Goal: Task Accomplishment & Management: Use online tool/utility

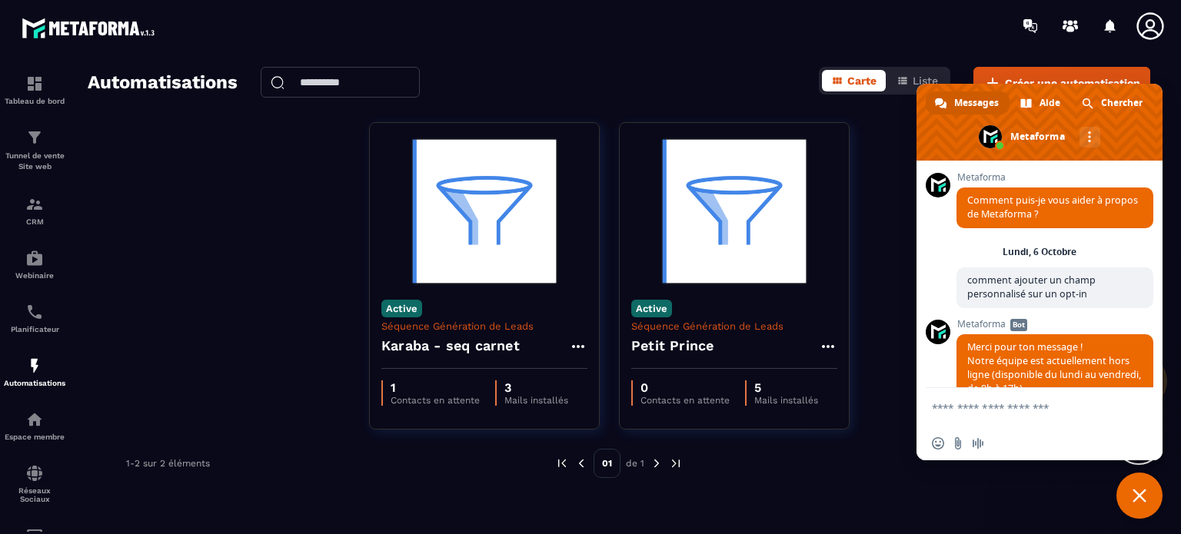
scroll to position [2594, 0]
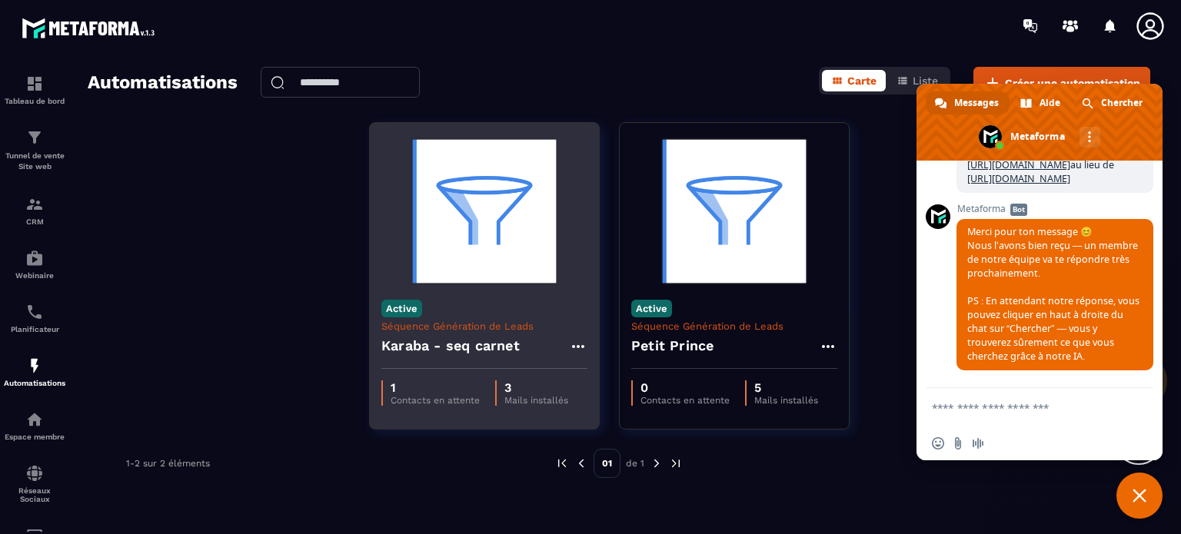
click at [494, 311] on div "Active Séquence Génération de Leads Karaba - seq carnet" at bounding box center [484, 328] width 229 height 81
click at [498, 239] on img at bounding box center [484, 212] width 206 height 154
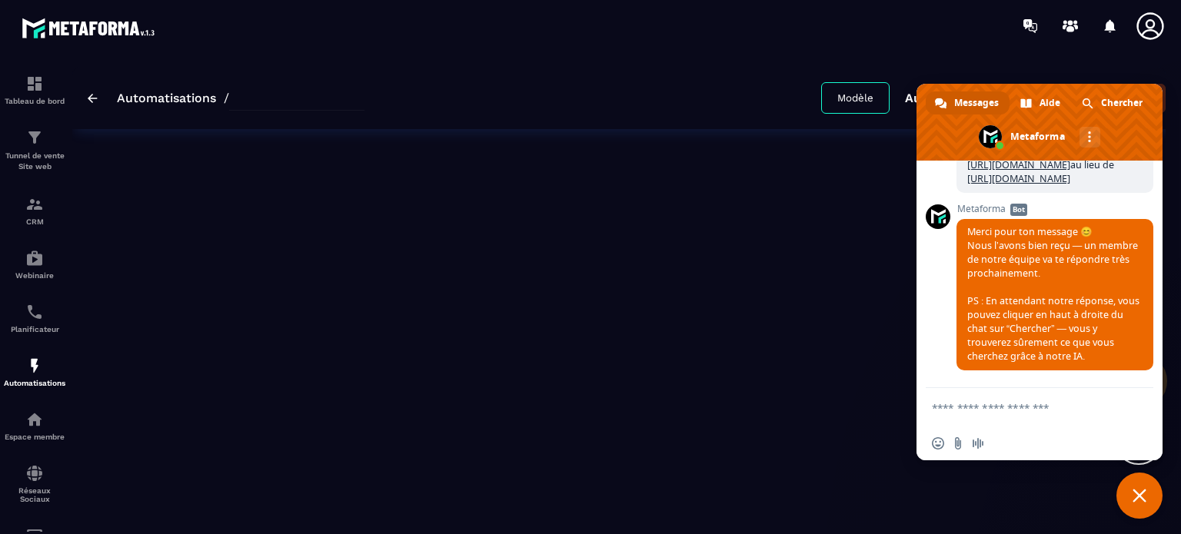
type input "**********"
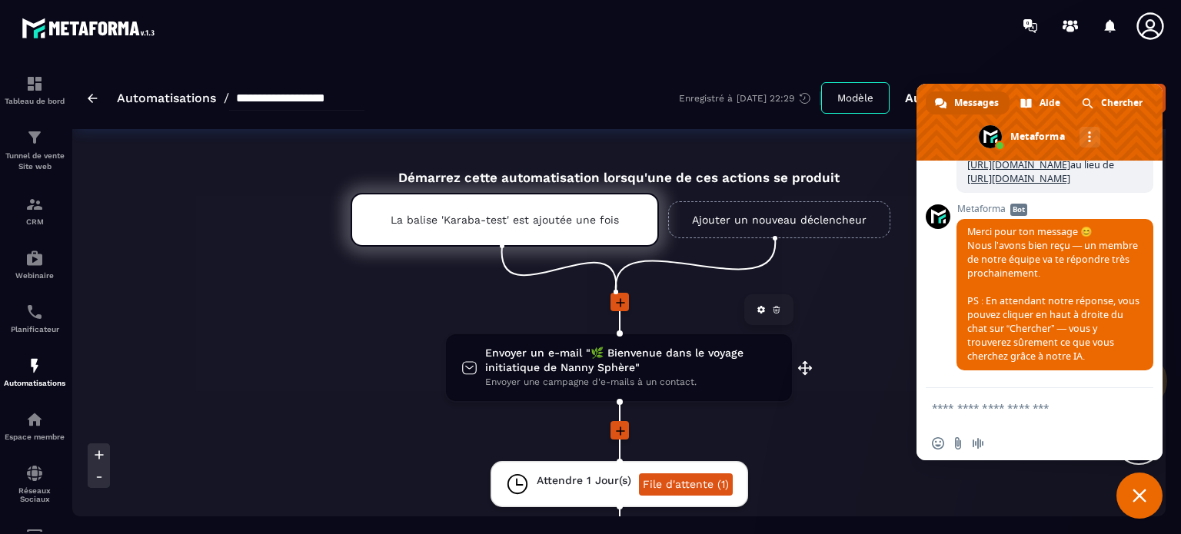
click at [544, 365] on span "Envoyer un e-mail "🌿 Bienvenue dans le voyage initiatique de Nanny Sphère"" at bounding box center [630, 360] width 291 height 29
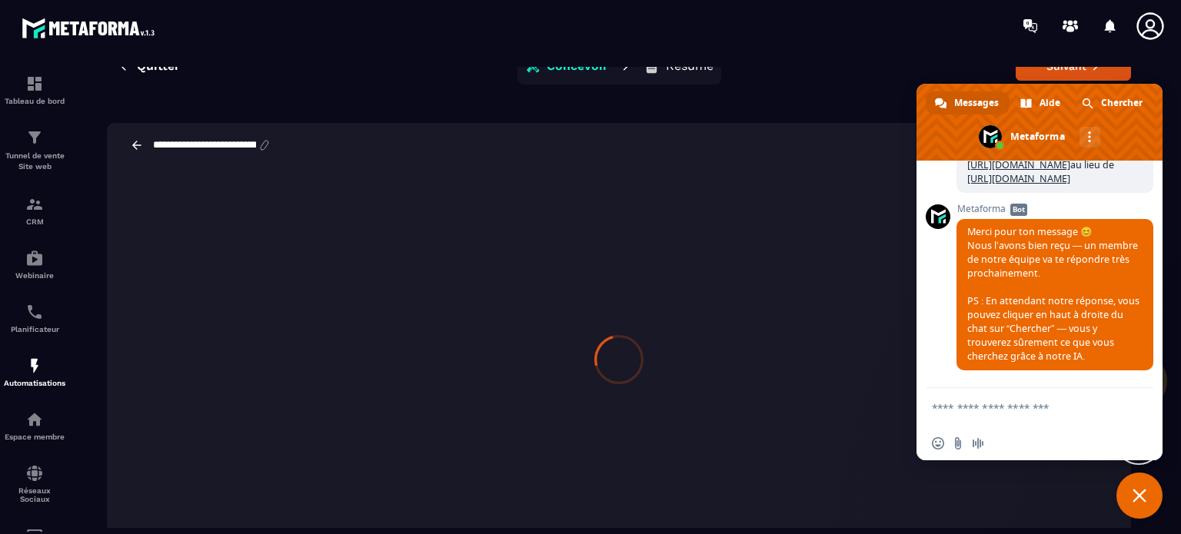
scroll to position [39, 0]
click at [268, 144] on icon at bounding box center [265, 144] width 8 height 9
click at [1135, 493] on span "Fermer le chat" at bounding box center [1139, 496] width 14 height 14
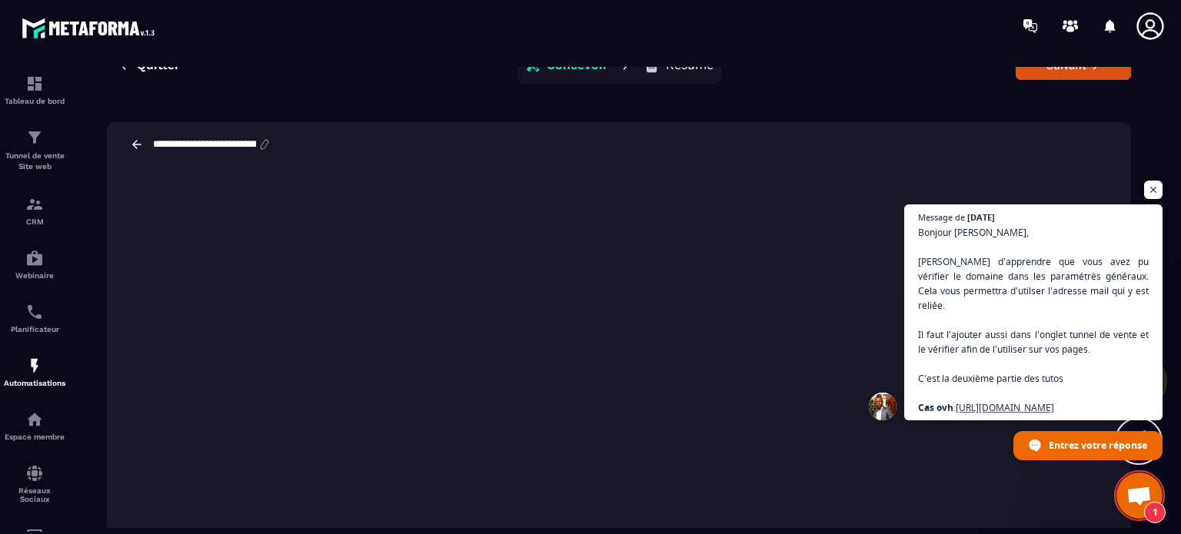
scroll to position [0, 0]
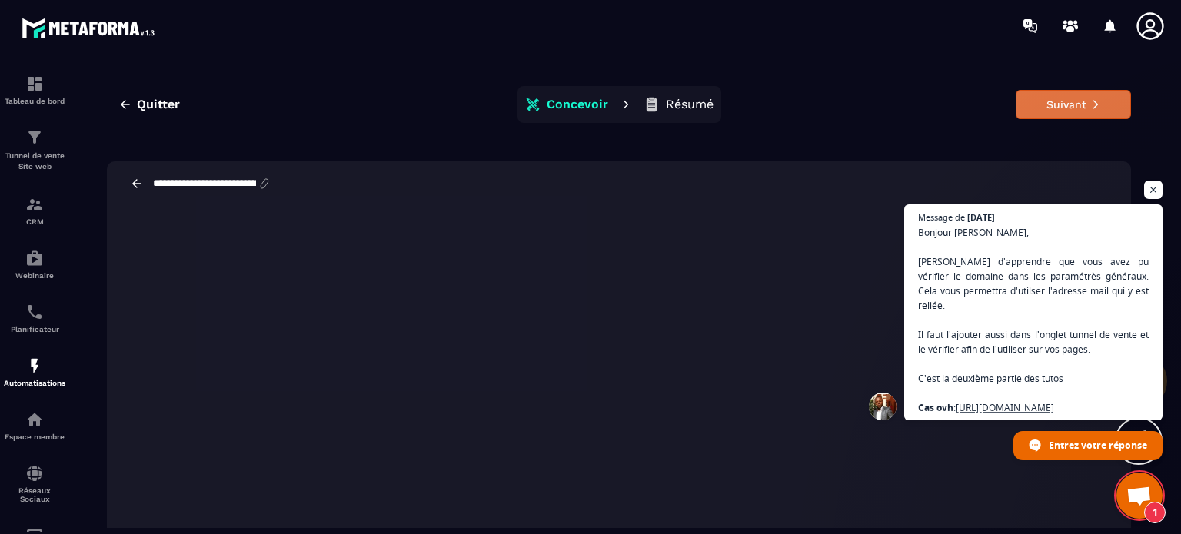
click at [1058, 105] on button "Suivant" at bounding box center [1073, 104] width 115 height 29
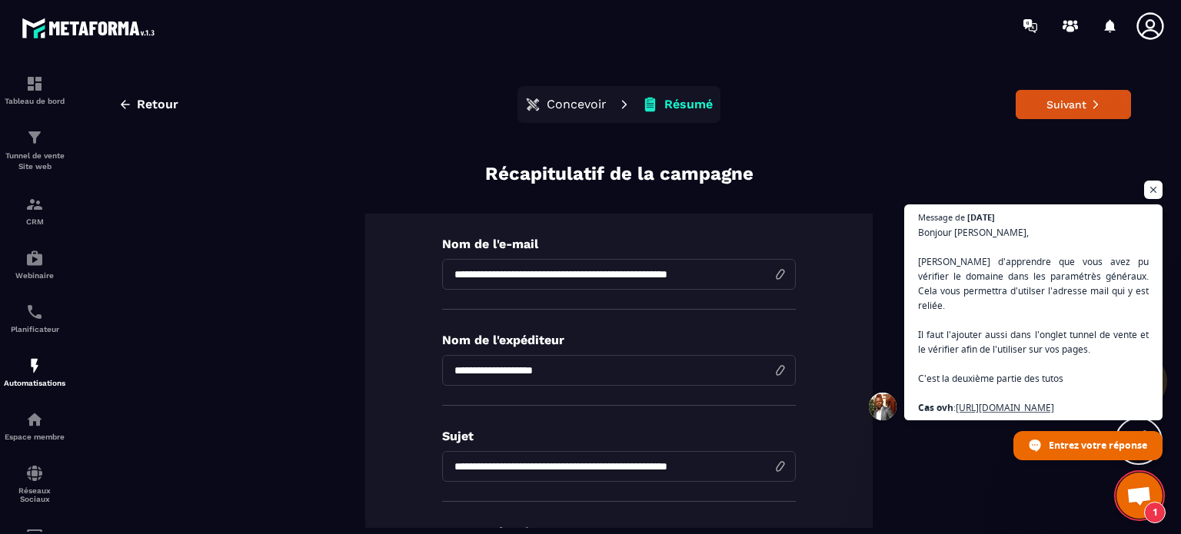
click at [713, 274] on input "**********" at bounding box center [619, 274] width 354 height 31
click at [1026, 102] on button "Suivant" at bounding box center [1073, 104] width 115 height 29
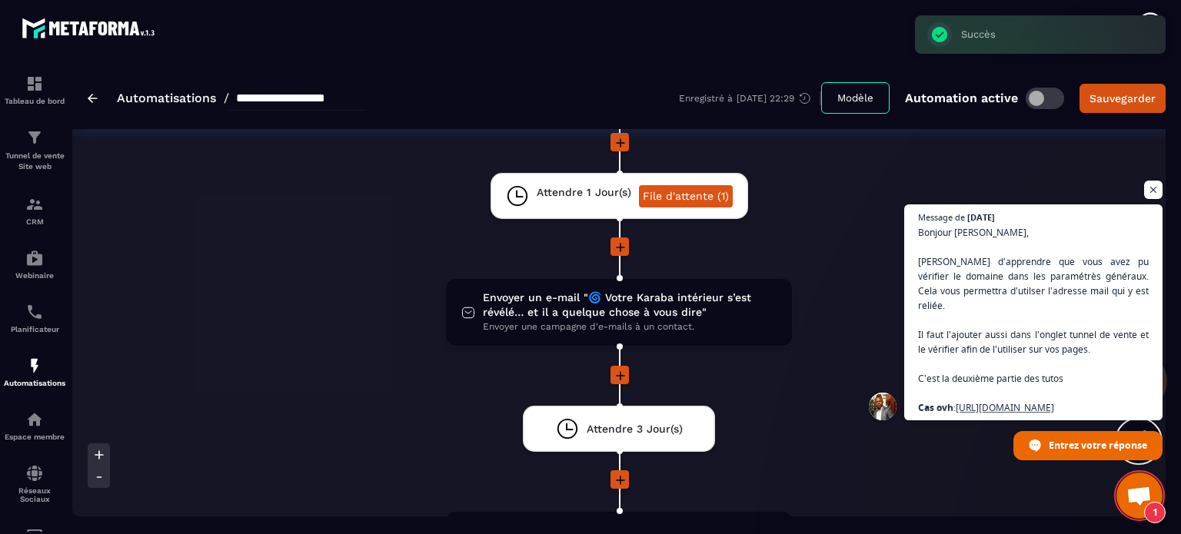
scroll to position [289, 0]
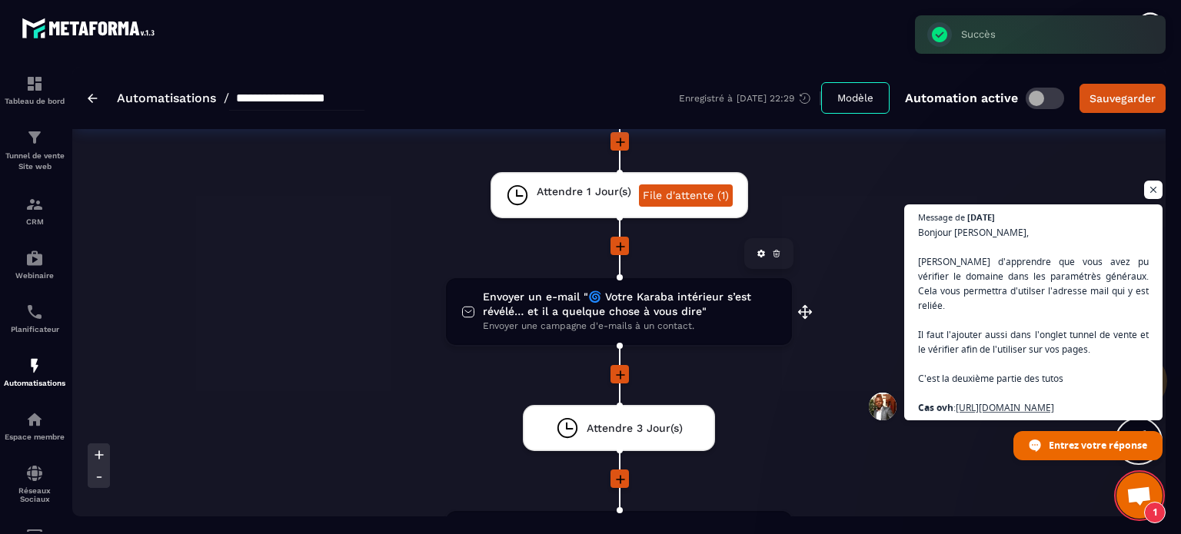
click at [577, 301] on span "Envoyer un e-mail "🌀 Votre Karaba intérieur s’est révélé… et il a quelque chose…" at bounding box center [630, 304] width 294 height 29
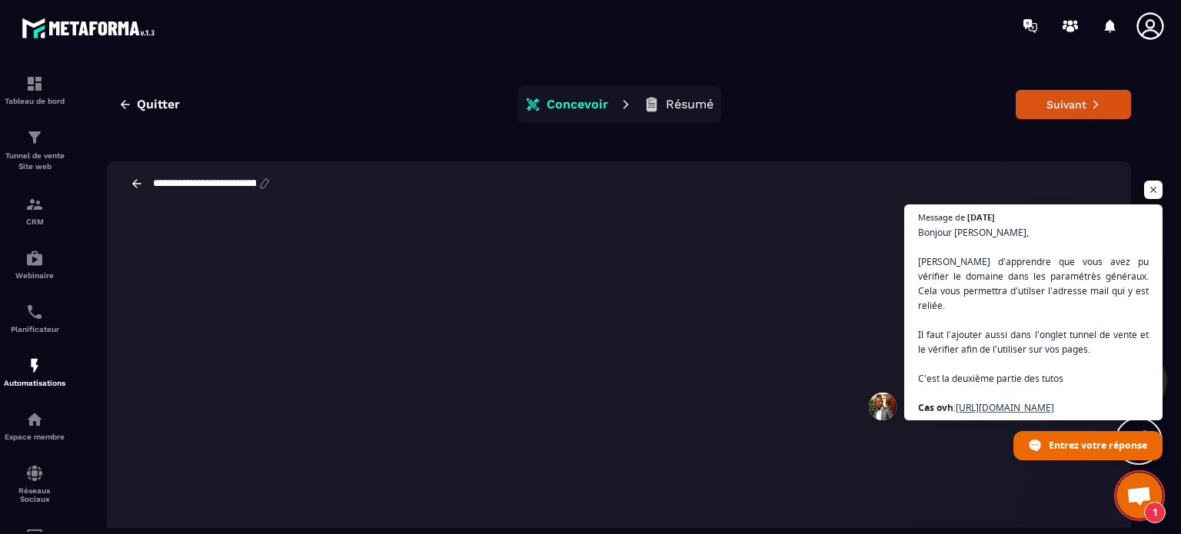
scroll to position [1, 0]
click at [1041, 105] on button "Suivant" at bounding box center [1073, 103] width 115 height 29
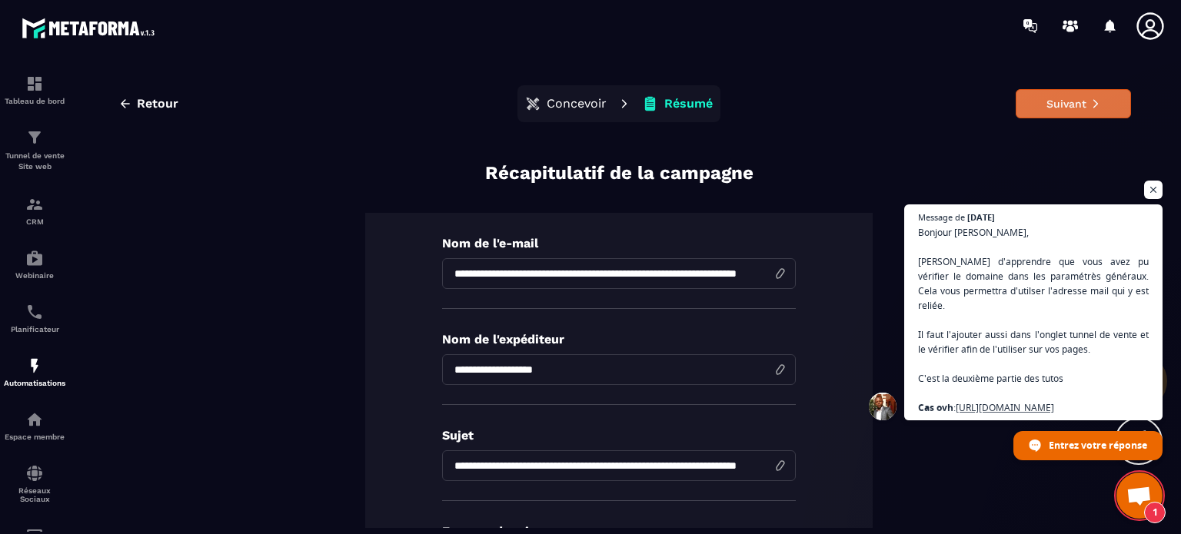
click at [1040, 107] on button "Suivant" at bounding box center [1073, 103] width 115 height 29
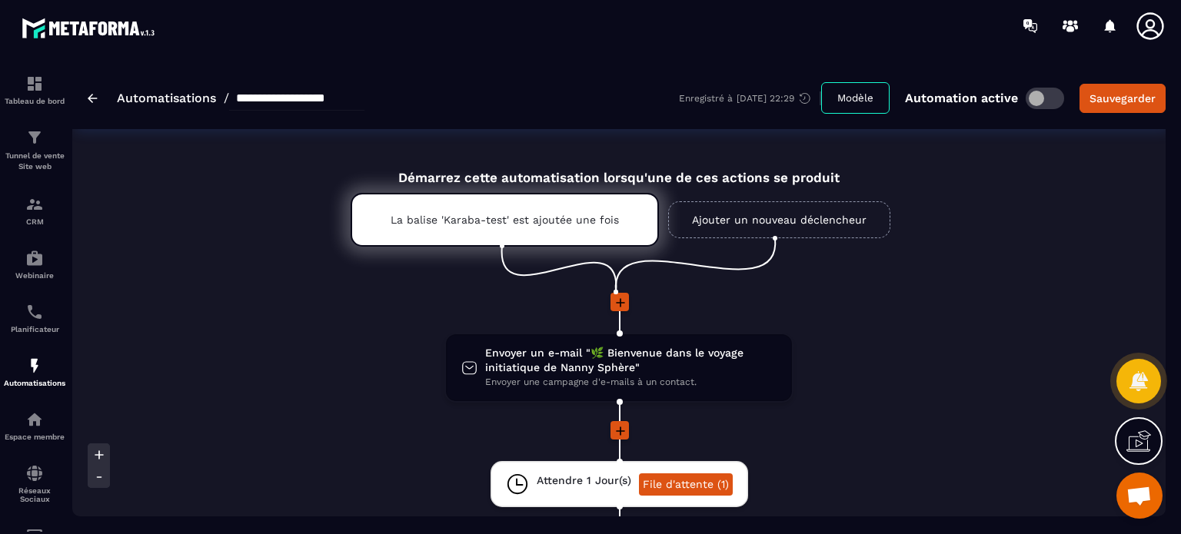
type textarea "**********"
